Goal: Transaction & Acquisition: Purchase product/service

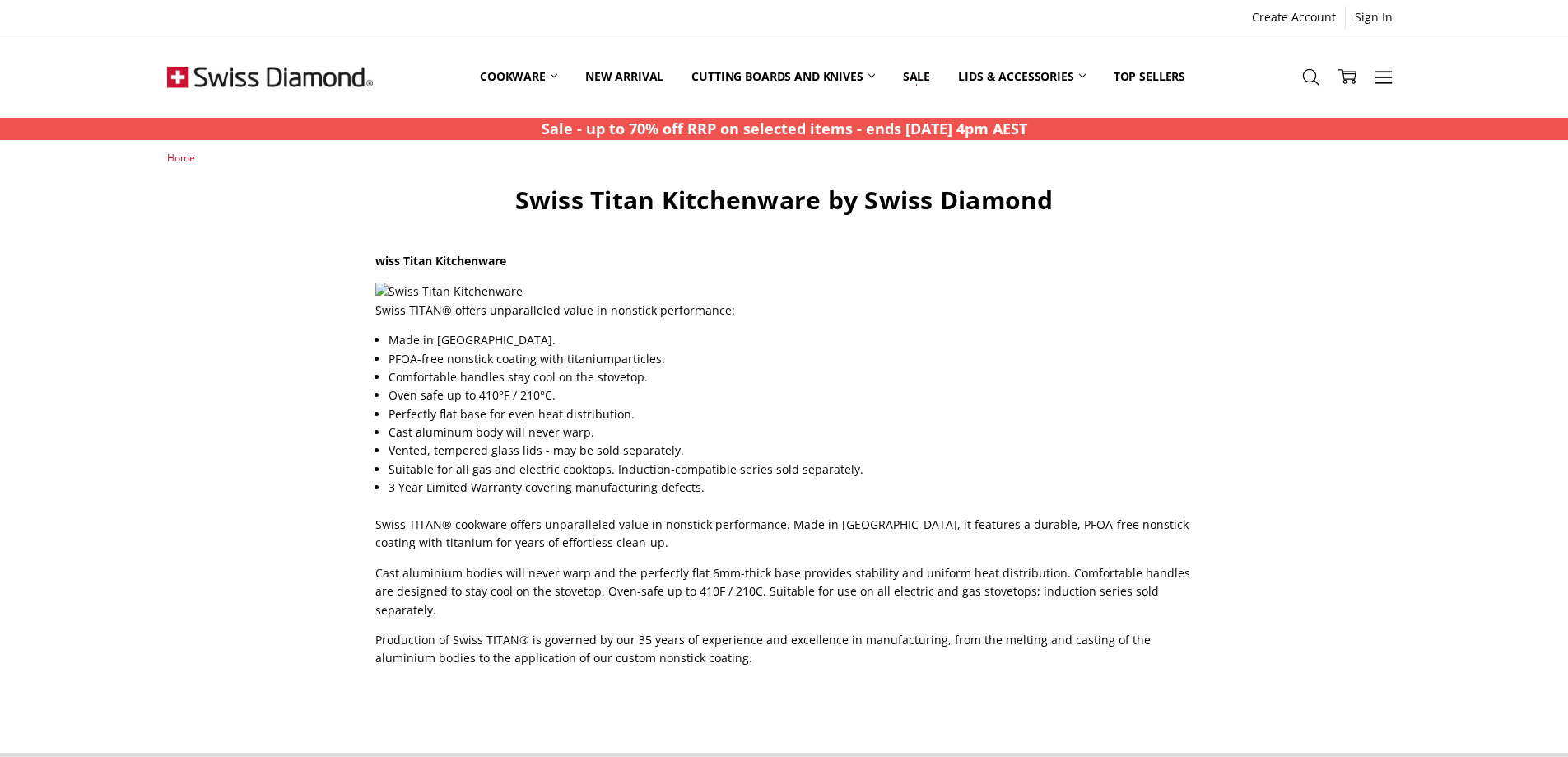
click at [236, 74] on img at bounding box center [269, 77] width 206 height 83
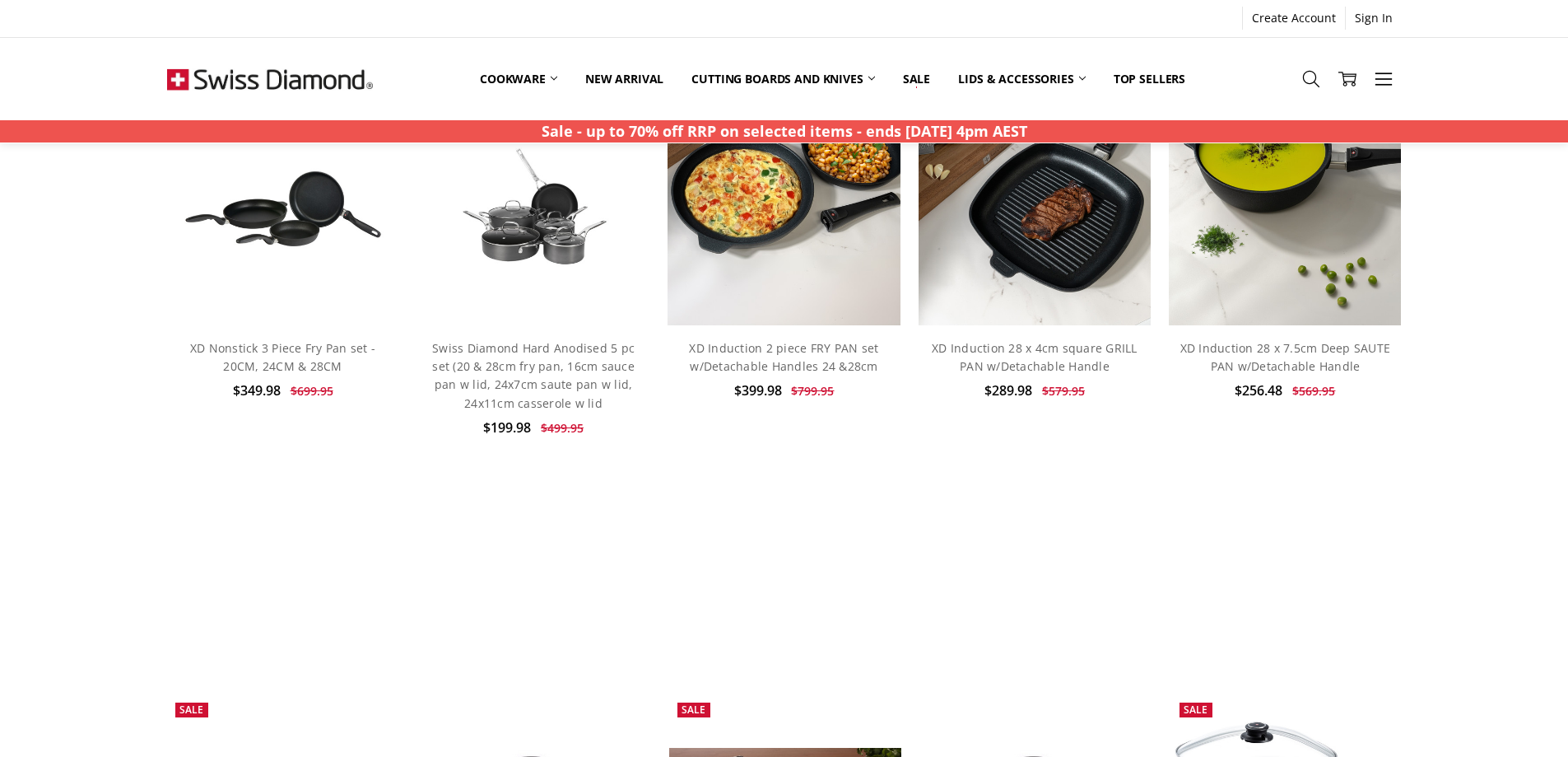
scroll to position [330, 0]
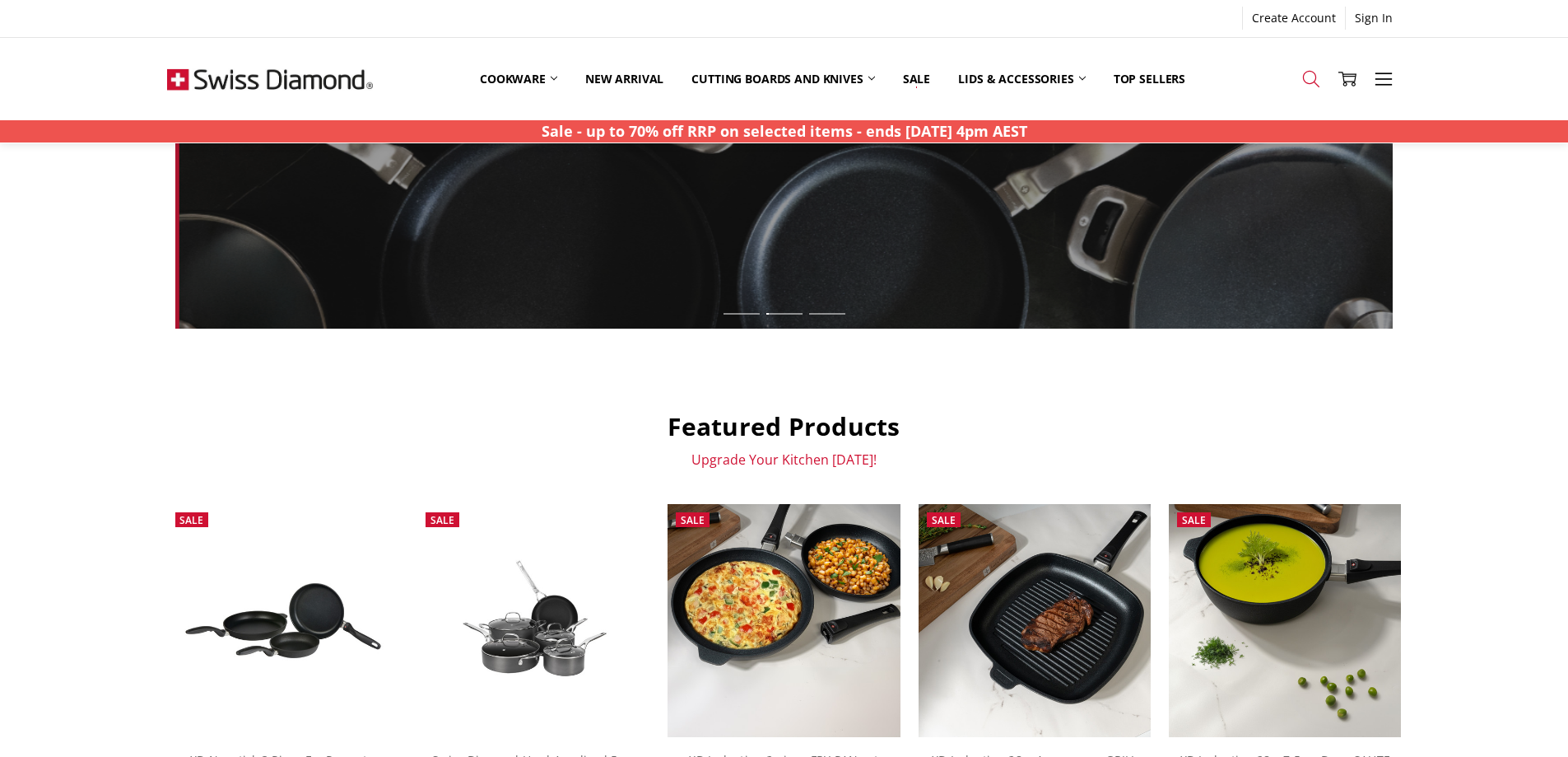
click at [1305, 69] on link "Search" at bounding box center [1311, 79] width 36 height 42
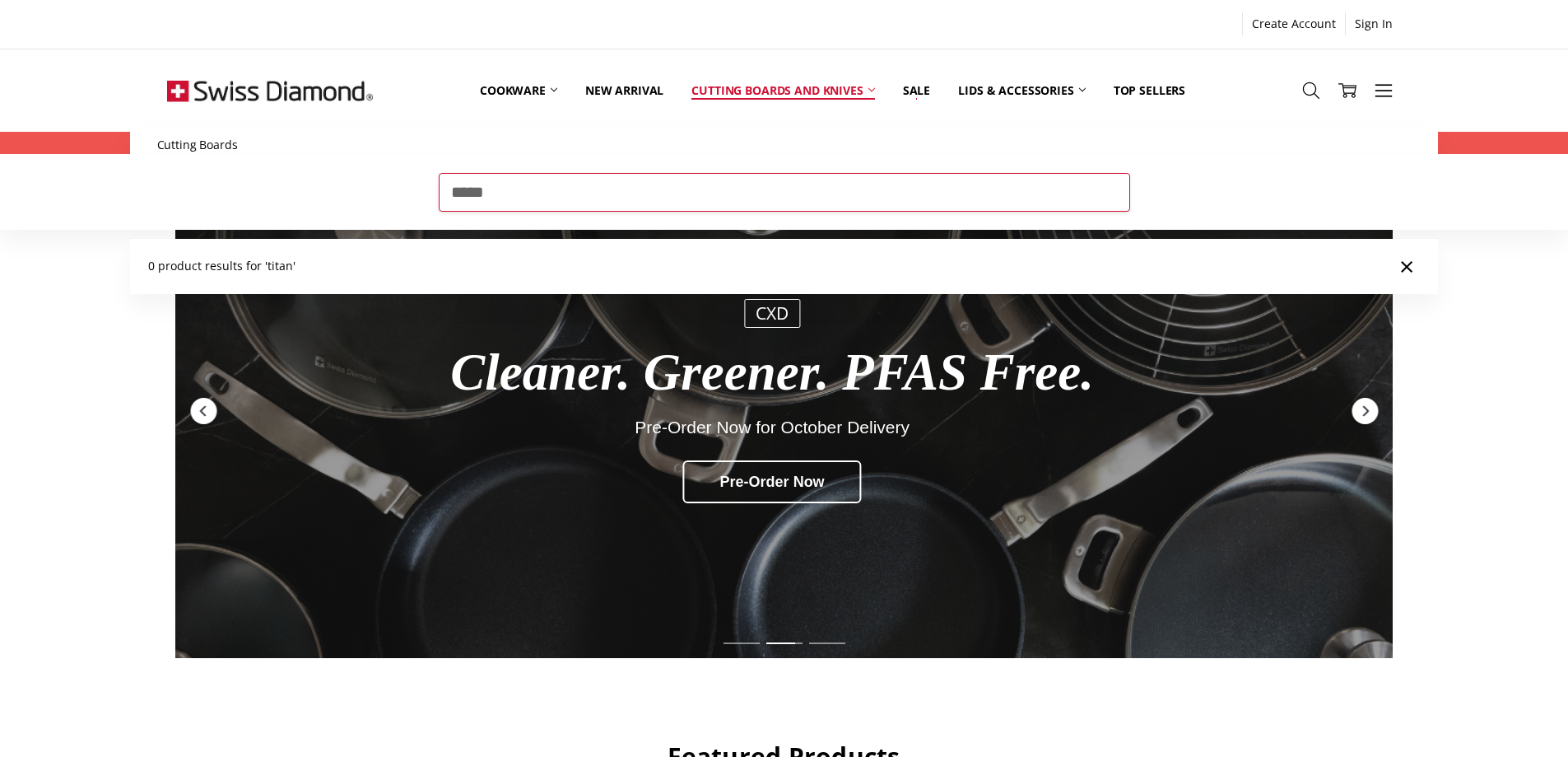
type input "*****"
